Goal: Information Seeking & Learning: Learn about a topic

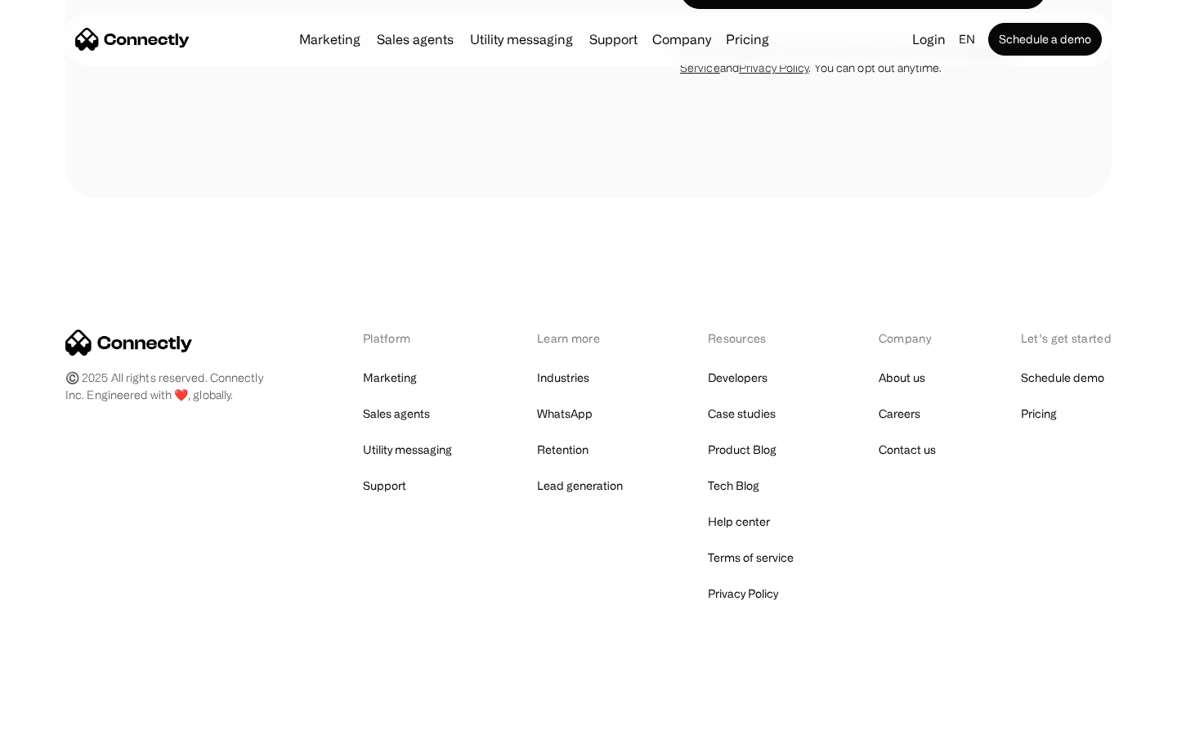
scroll to position [5312, 0]
